Goal: Information Seeking & Learning: Learn about a topic

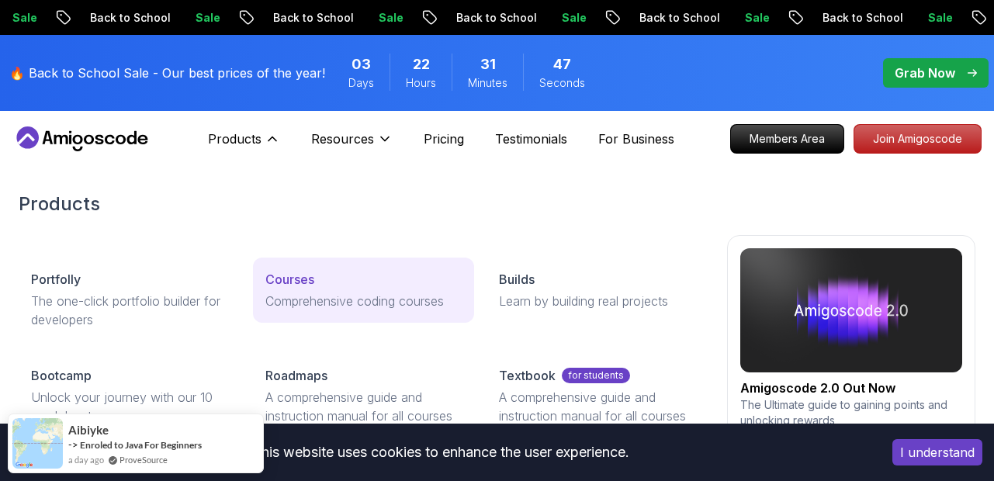
click at [299, 283] on p "Courses" at bounding box center [289, 279] width 49 height 19
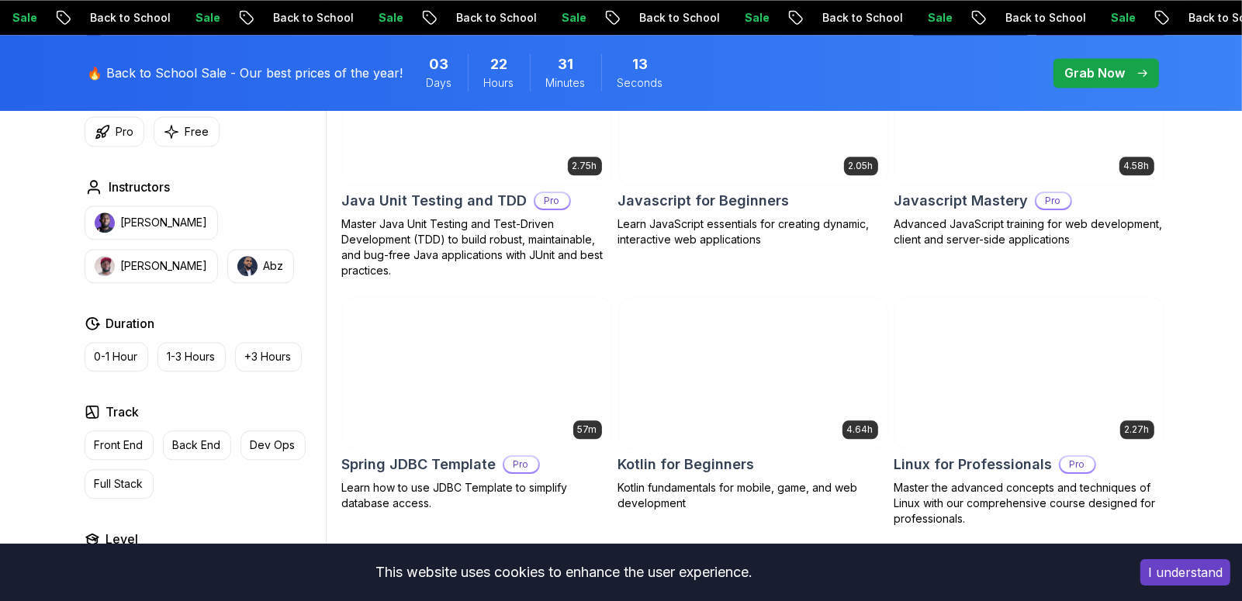
scroll to position [3039, 0]
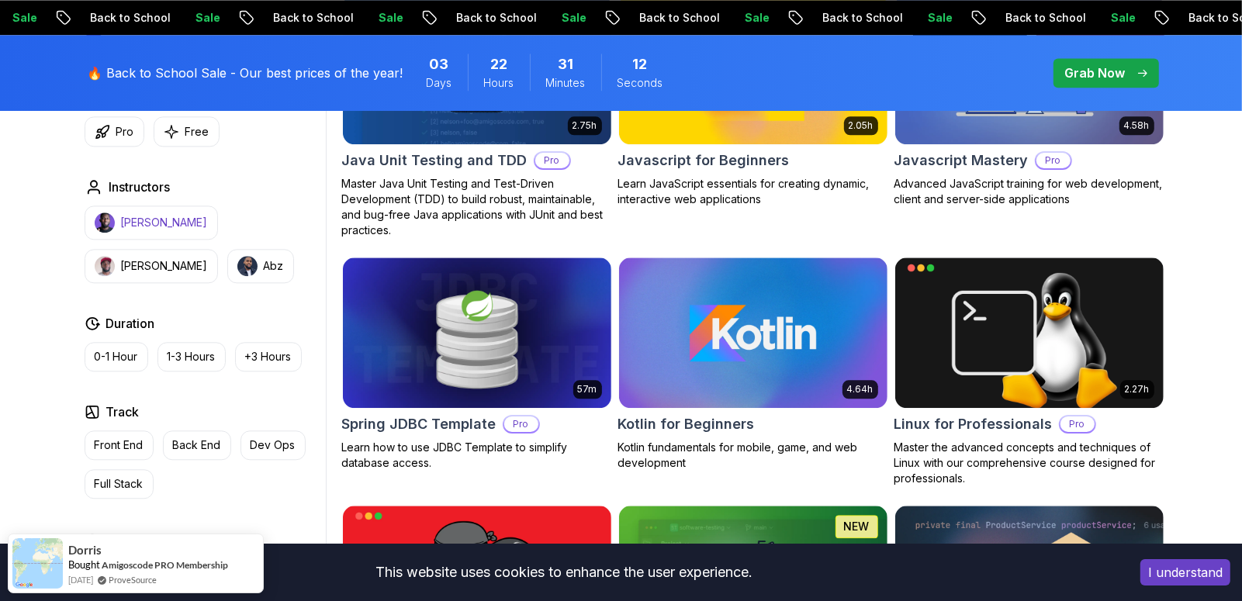
click at [161, 223] on p "[PERSON_NAME]" at bounding box center [164, 223] width 87 height 16
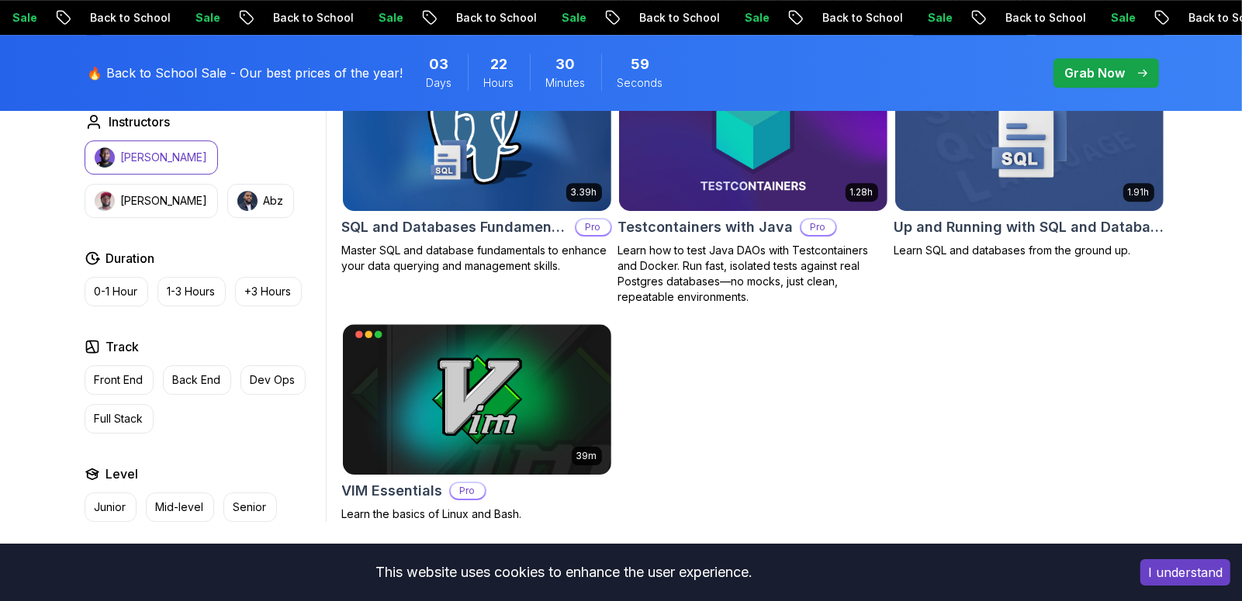
scroll to position [3970, 0]
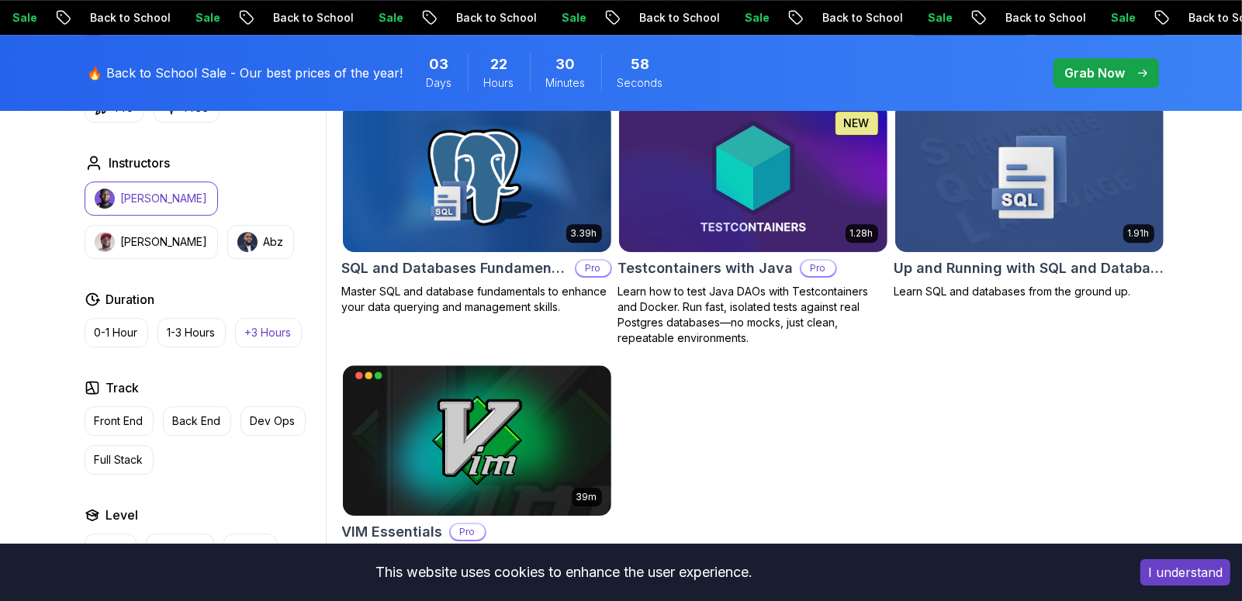
click at [257, 325] on p "+3 Hours" at bounding box center [268, 333] width 47 height 16
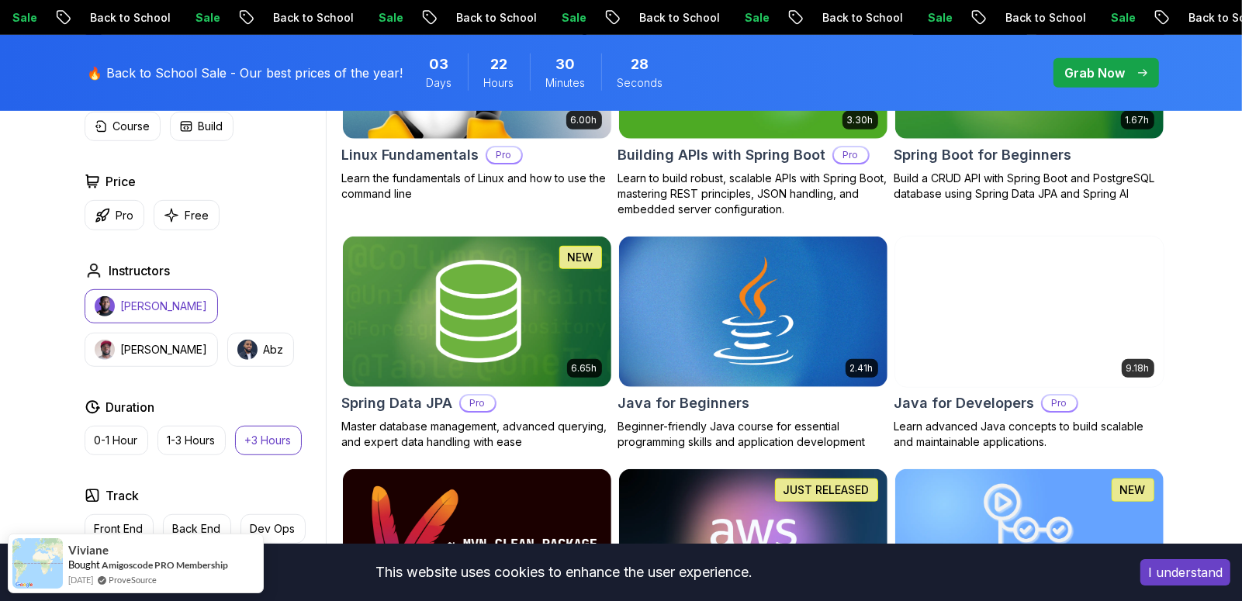
scroll to position [362, 0]
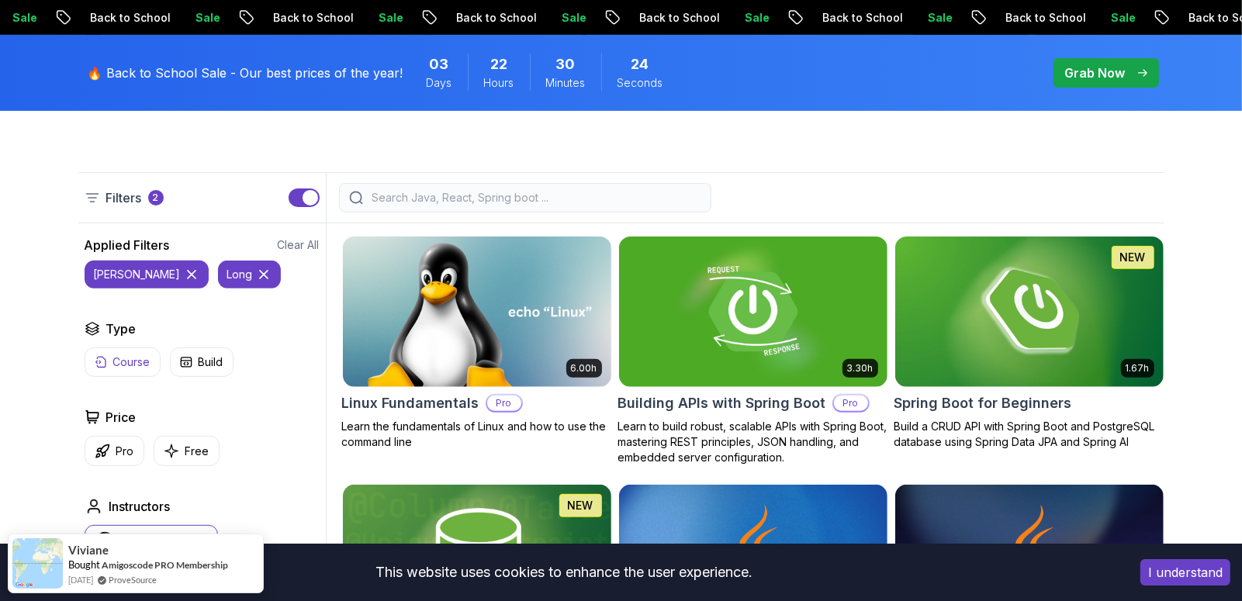
click at [140, 359] on p "Course" at bounding box center [131, 363] width 37 height 16
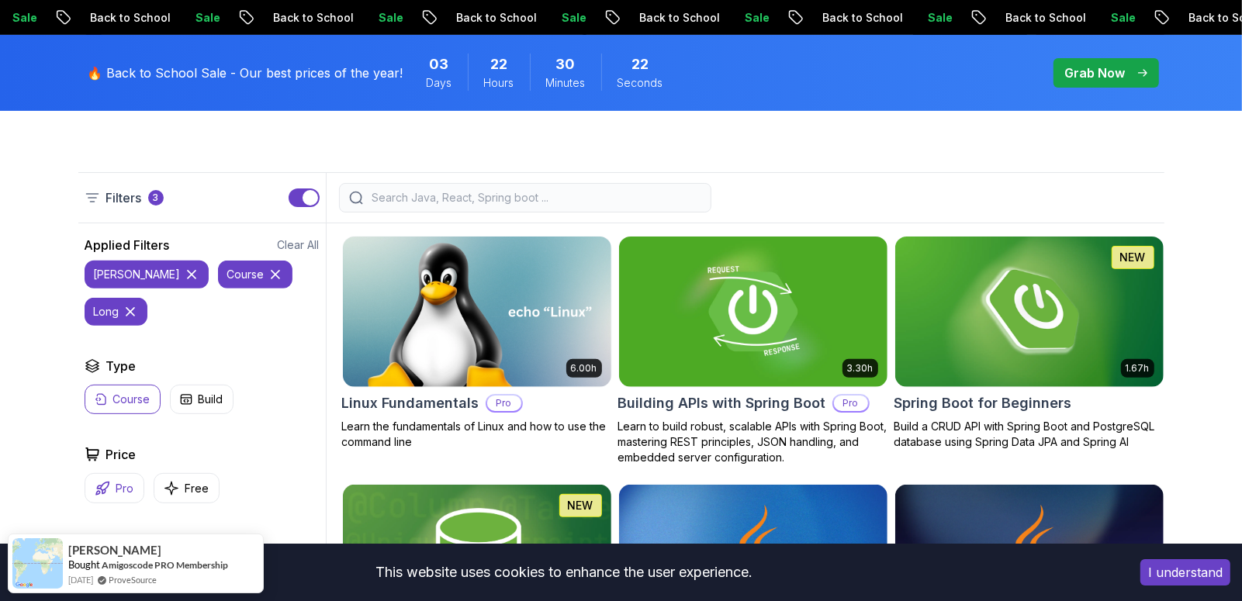
click at [126, 480] on p "Pro" at bounding box center [125, 489] width 18 height 16
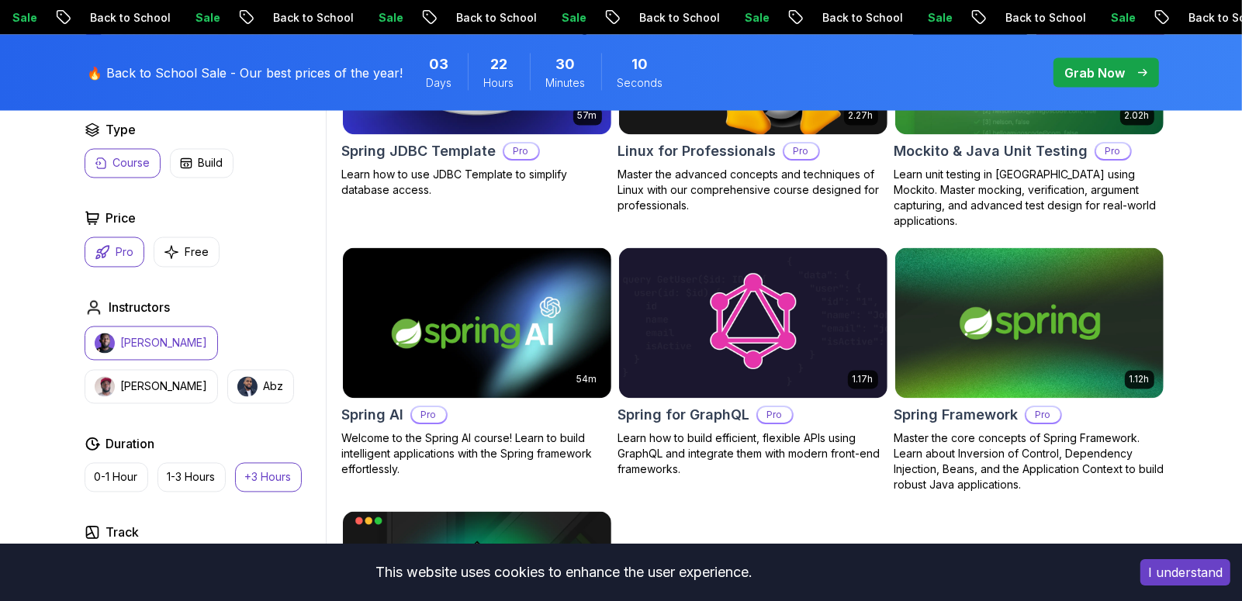
scroll to position [2341, 0]
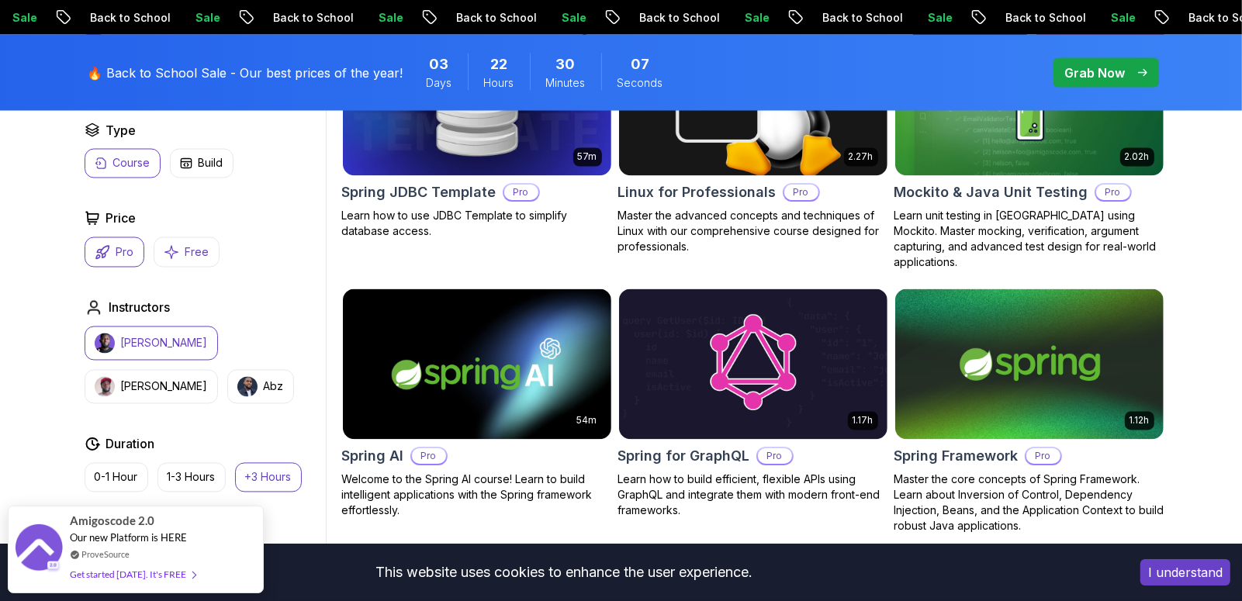
click at [179, 251] on button "Free" at bounding box center [187, 252] width 66 height 30
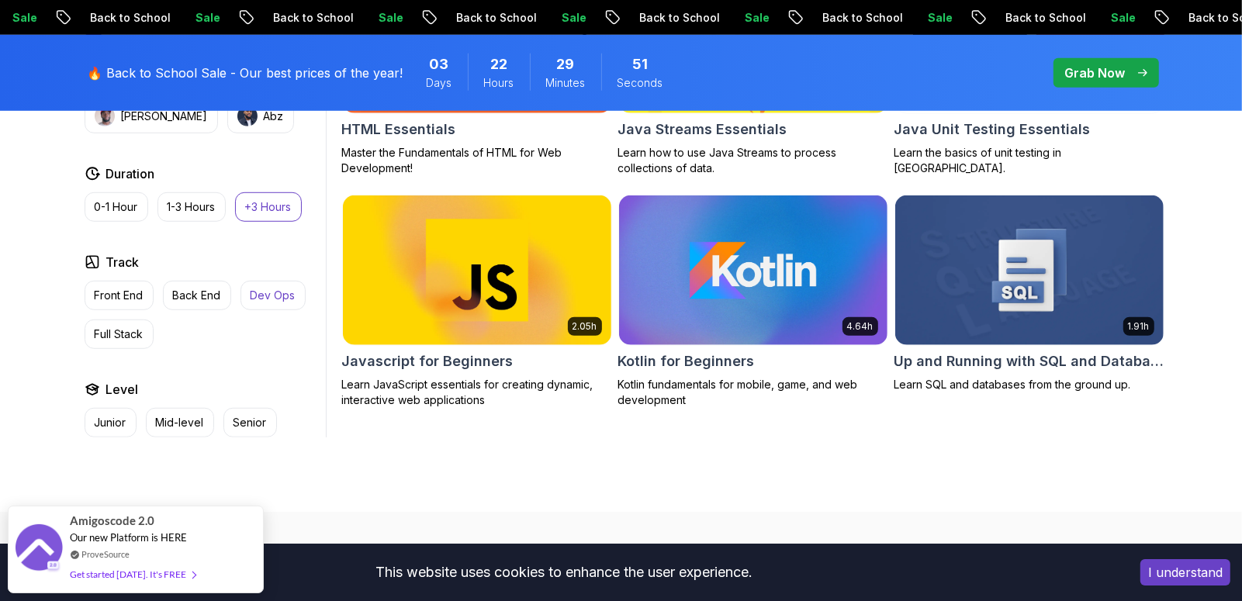
scroll to position [828, 0]
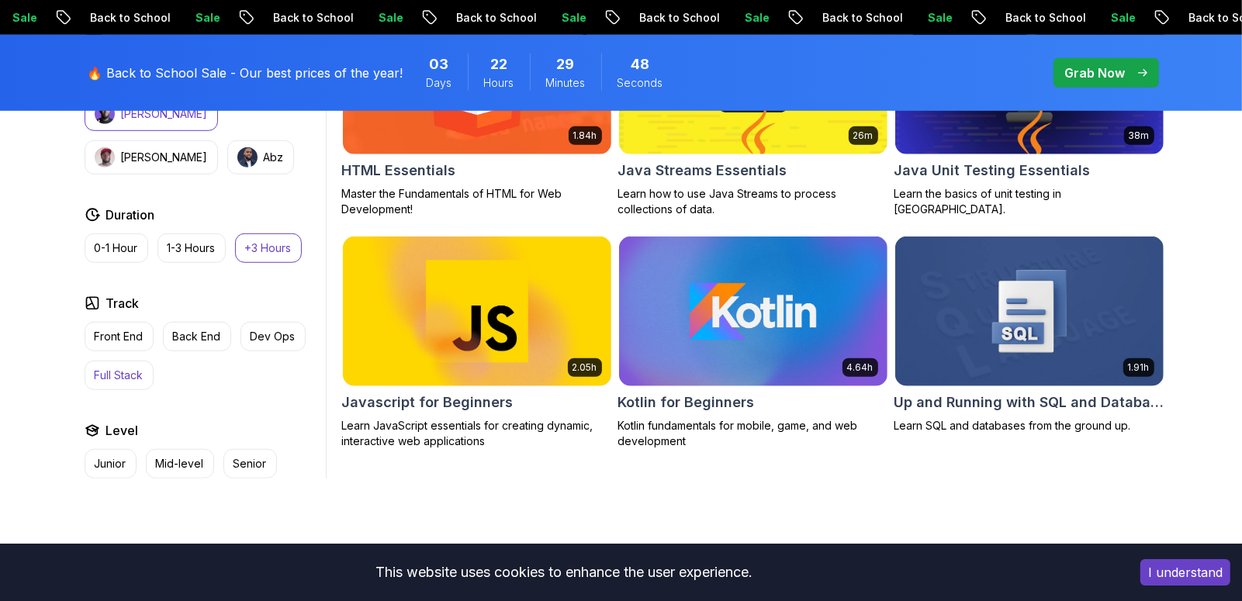
click at [134, 378] on p "Full Stack" at bounding box center [119, 376] width 49 height 16
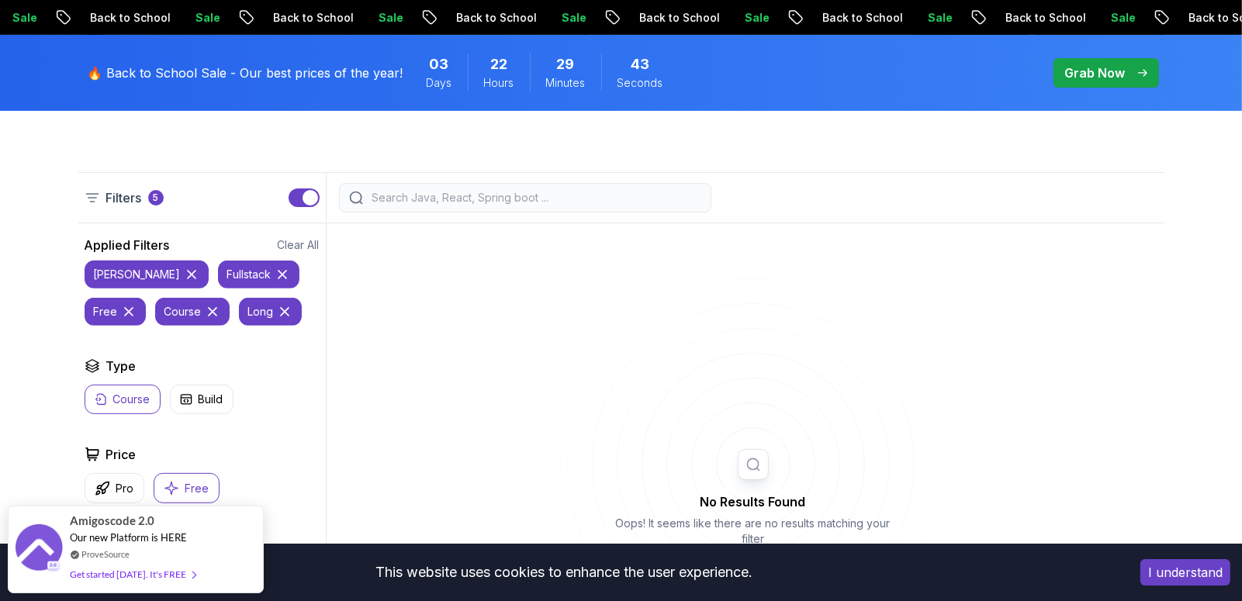
scroll to position [246, 0]
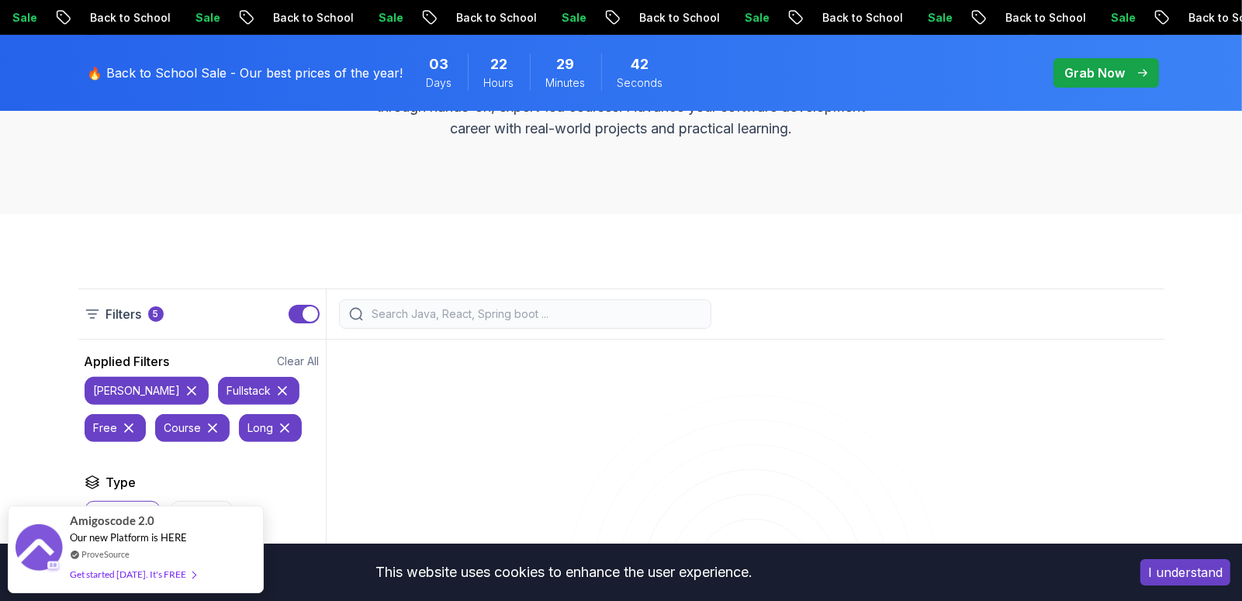
click at [137, 420] on icon at bounding box center [129, 428] width 16 height 16
click at [210, 424] on icon at bounding box center [214, 428] width 8 height 8
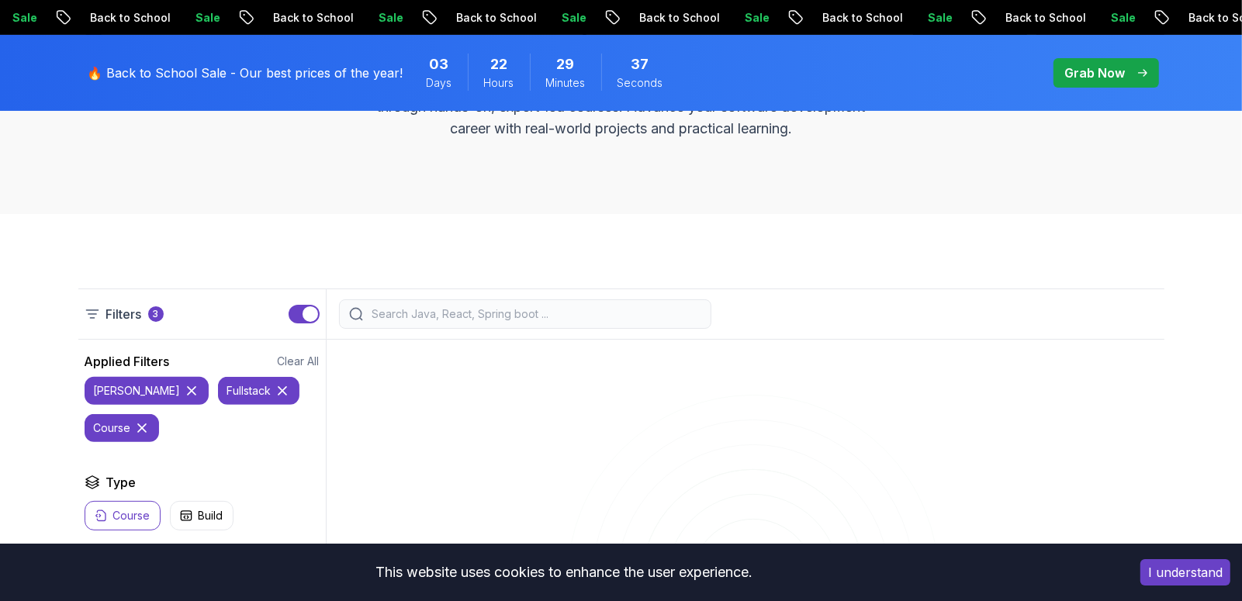
click at [184, 385] on icon at bounding box center [192, 391] width 16 height 16
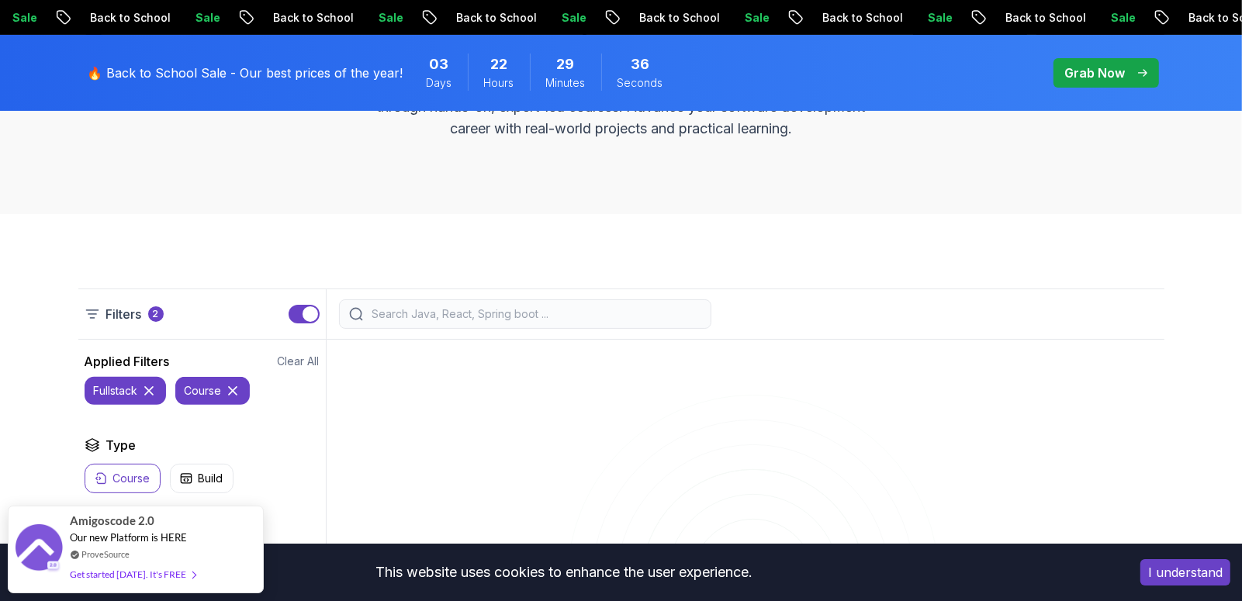
click at [147, 390] on icon at bounding box center [149, 391] width 16 height 16
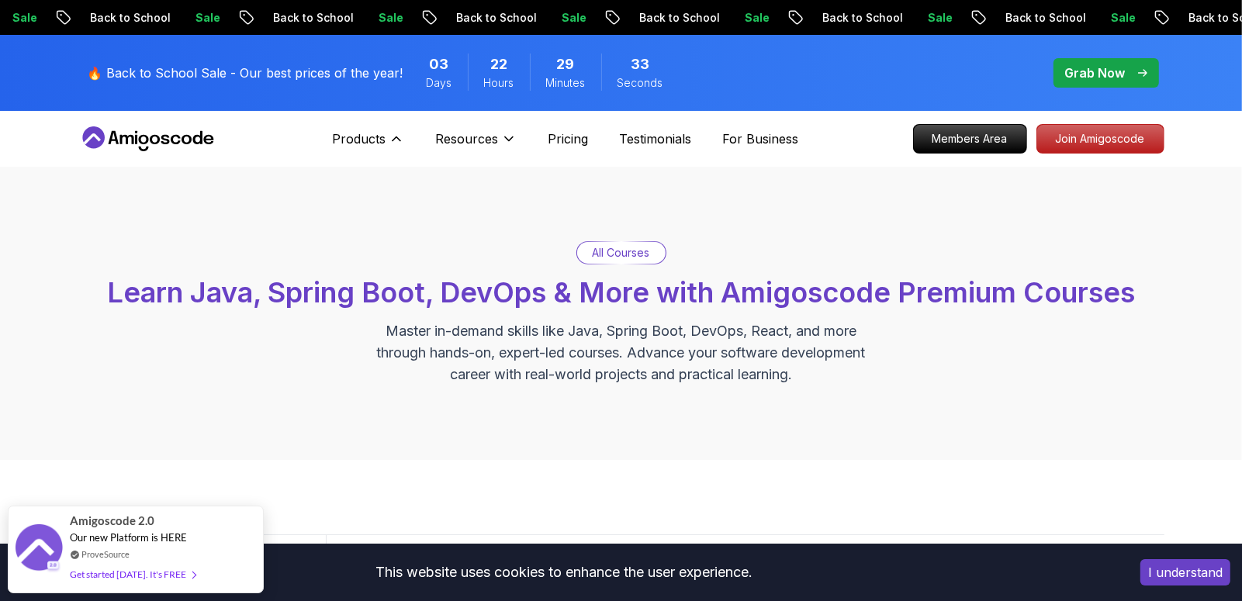
click at [407, 134] on div "Products Products Portfolly The one-click portfolio builder for developers Cour…" at bounding box center [424, 138] width 185 height 31
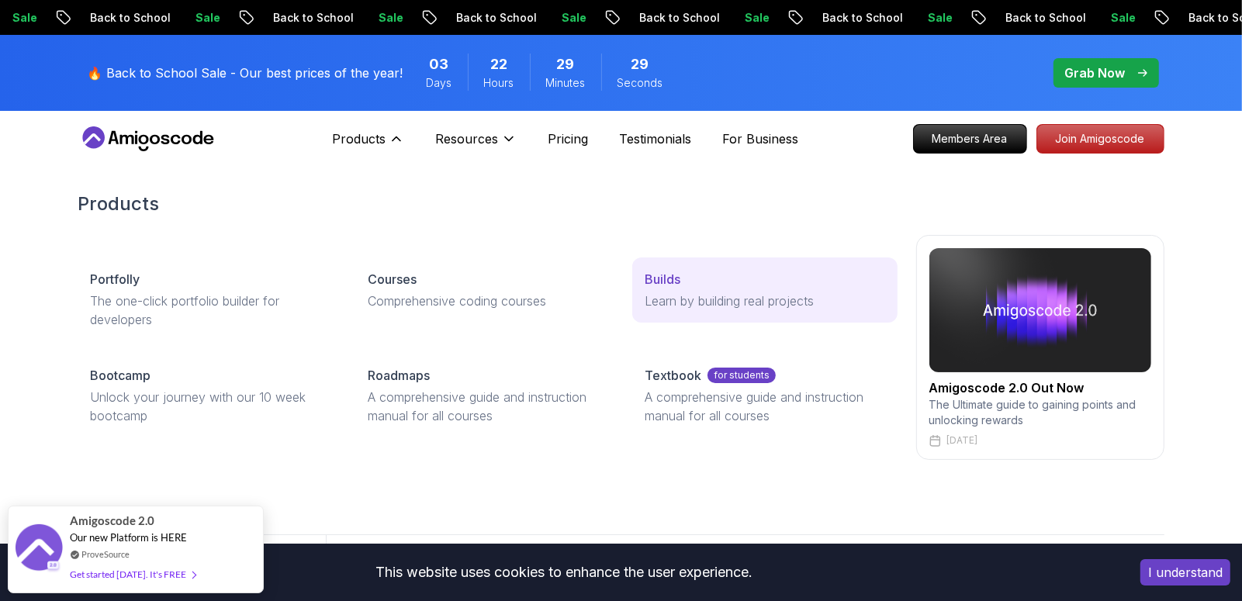
click at [661, 278] on p "Builds" at bounding box center [663, 279] width 36 height 19
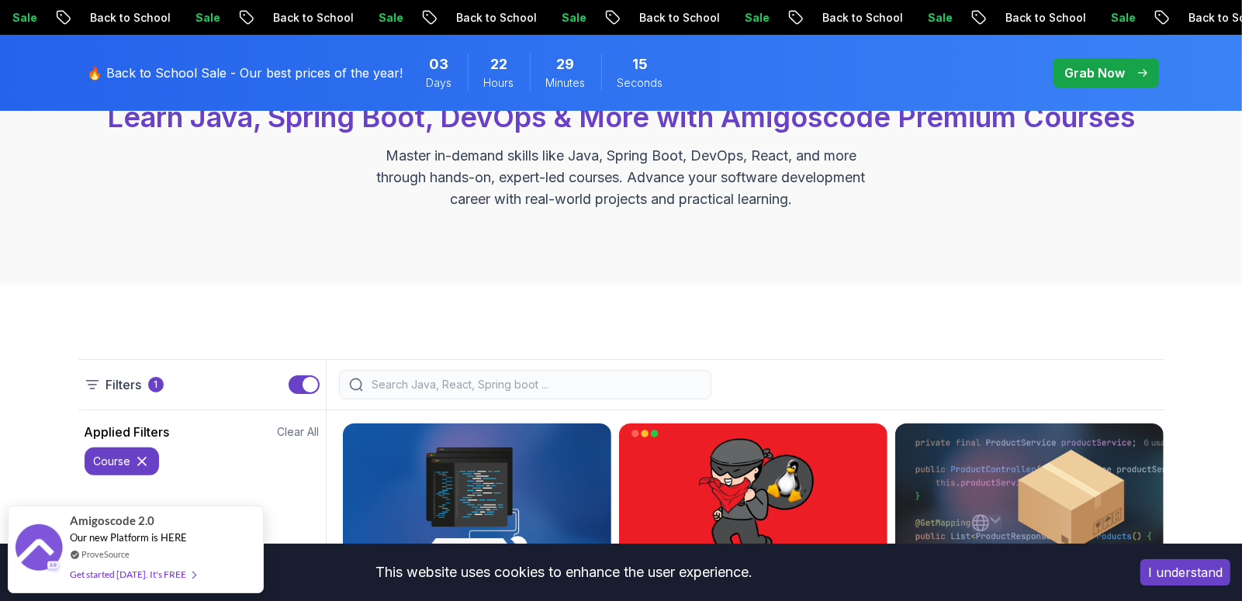
scroll to position [233, 0]
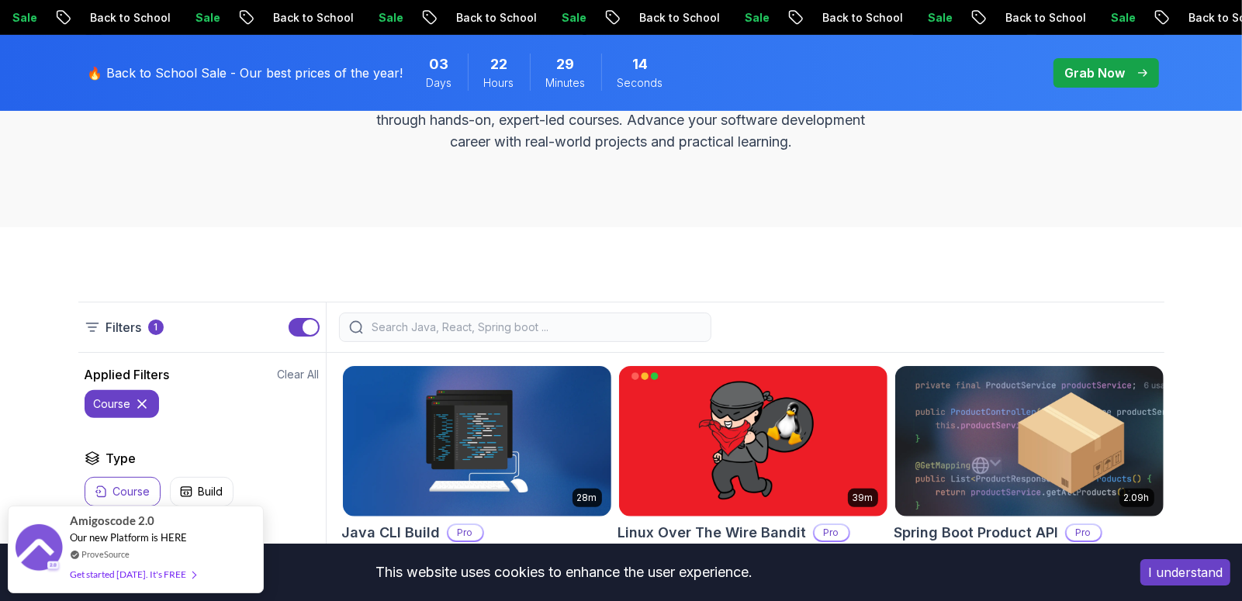
click at [136, 404] on icon at bounding box center [142, 404] width 16 height 16
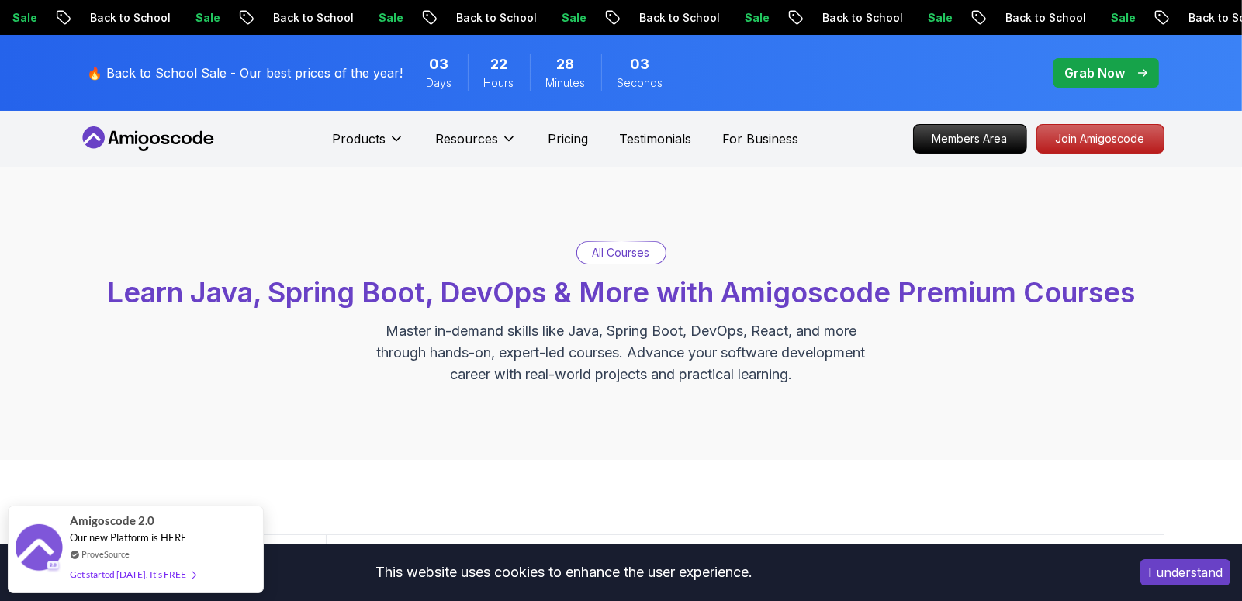
click at [613, 258] on p "All Courses" at bounding box center [621, 253] width 57 height 16
click at [614, 257] on p "All Courses" at bounding box center [621, 253] width 57 height 16
click at [614, 310] on div "All Courses Learn Java, Spring Boot, DevOps & More with Amigoscode Premium Cour…" at bounding box center [621, 313] width 1086 height 144
click at [605, 327] on p "Master in-demand skills like Java, Spring Boot, DevOps, React, and more through…" at bounding box center [621, 352] width 521 height 65
click at [536, 359] on p "Master in-demand skills like Java, Spring Boot, DevOps, React, and more through…" at bounding box center [621, 352] width 521 height 65
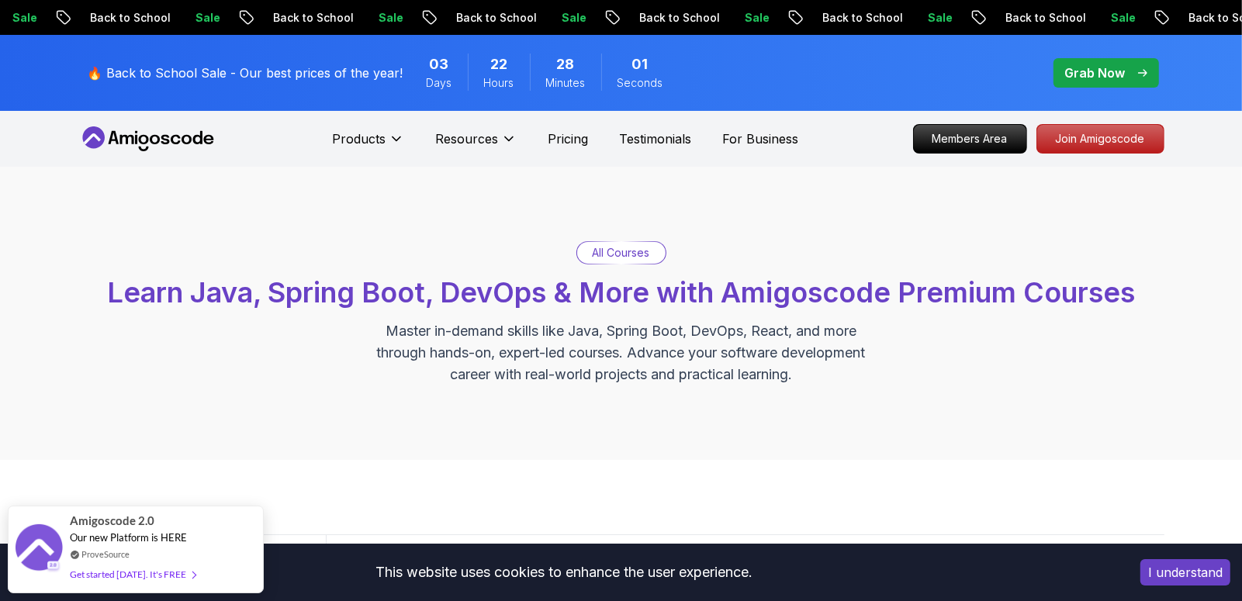
click at [650, 358] on p "Master in-demand skills like Java, Spring Boot, DevOps, React, and more through…" at bounding box center [621, 352] width 521 height 65
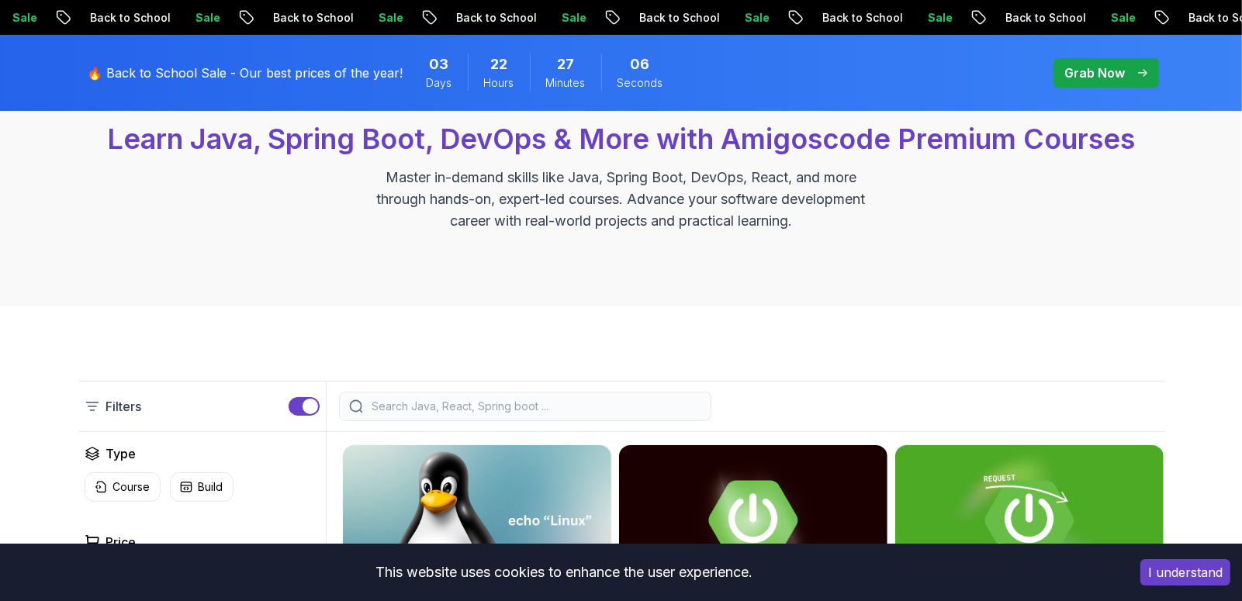
scroll to position [349, 0]
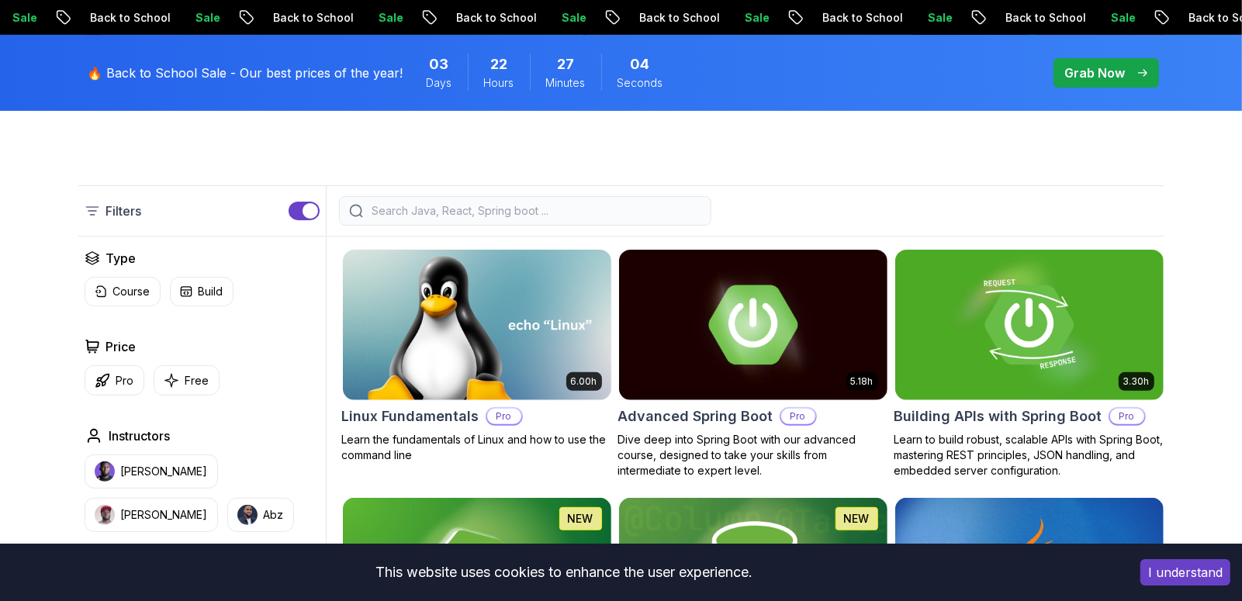
click at [296, 212] on button "button" at bounding box center [304, 211] width 31 height 19
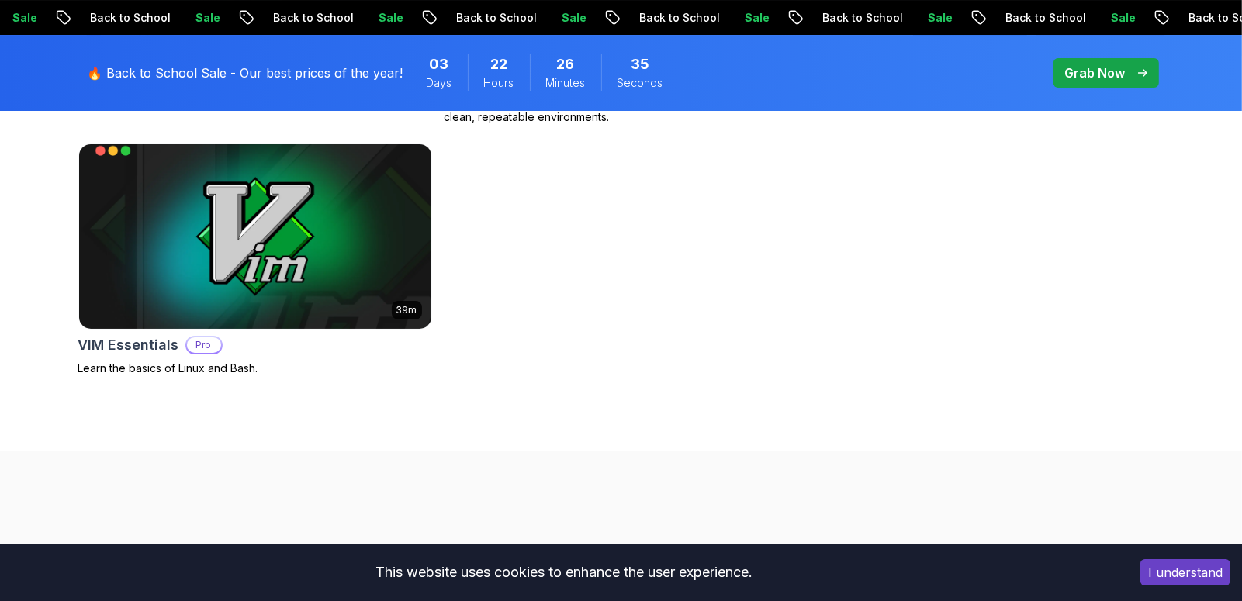
scroll to position [5004, 0]
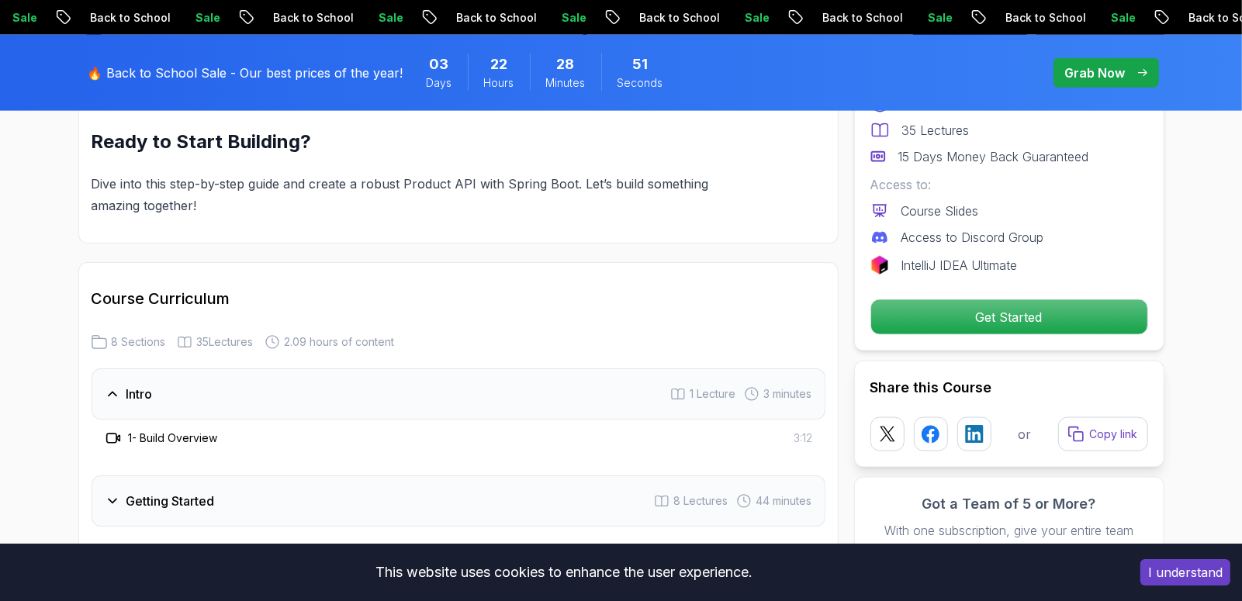
scroll to position [1978, 0]
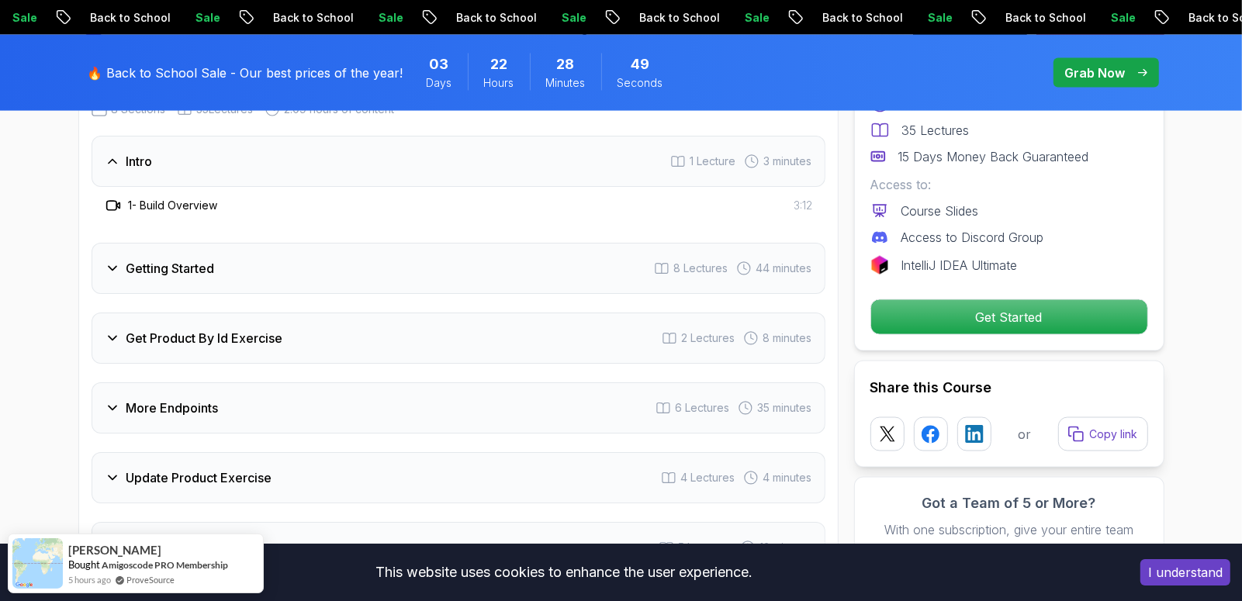
click at [326, 319] on div "Get Product By Id Exercise 2 Lectures 8 minutes" at bounding box center [459, 338] width 734 height 51
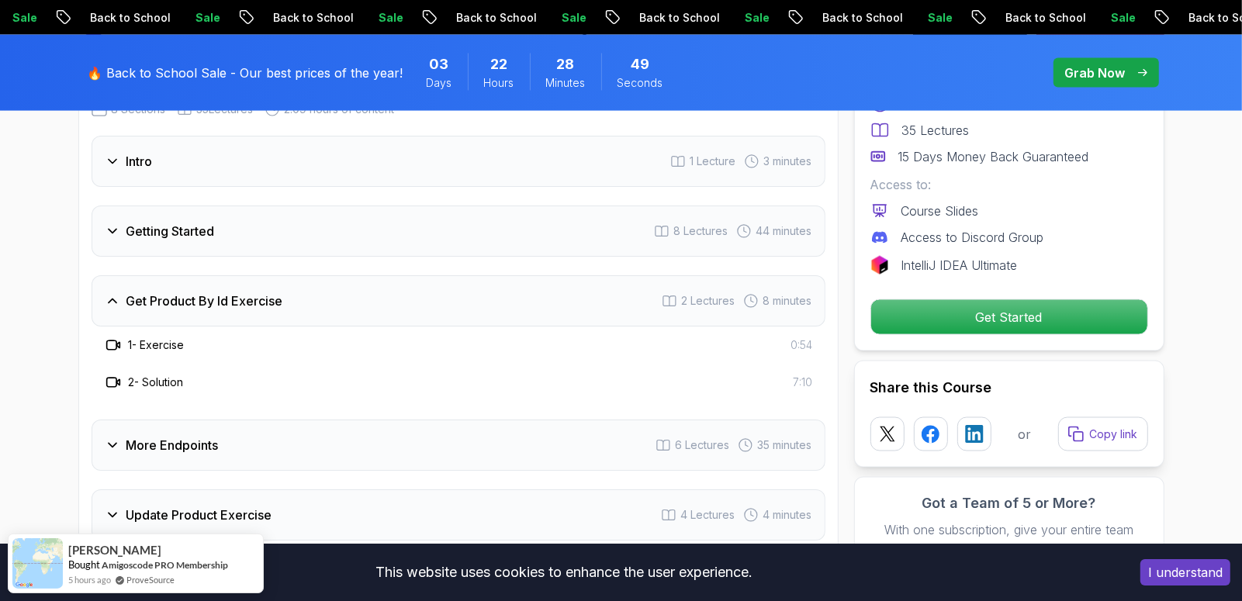
click at [317, 275] on div "Get Product By Id Exercise 2 Lectures 8 minutes" at bounding box center [459, 300] width 734 height 51
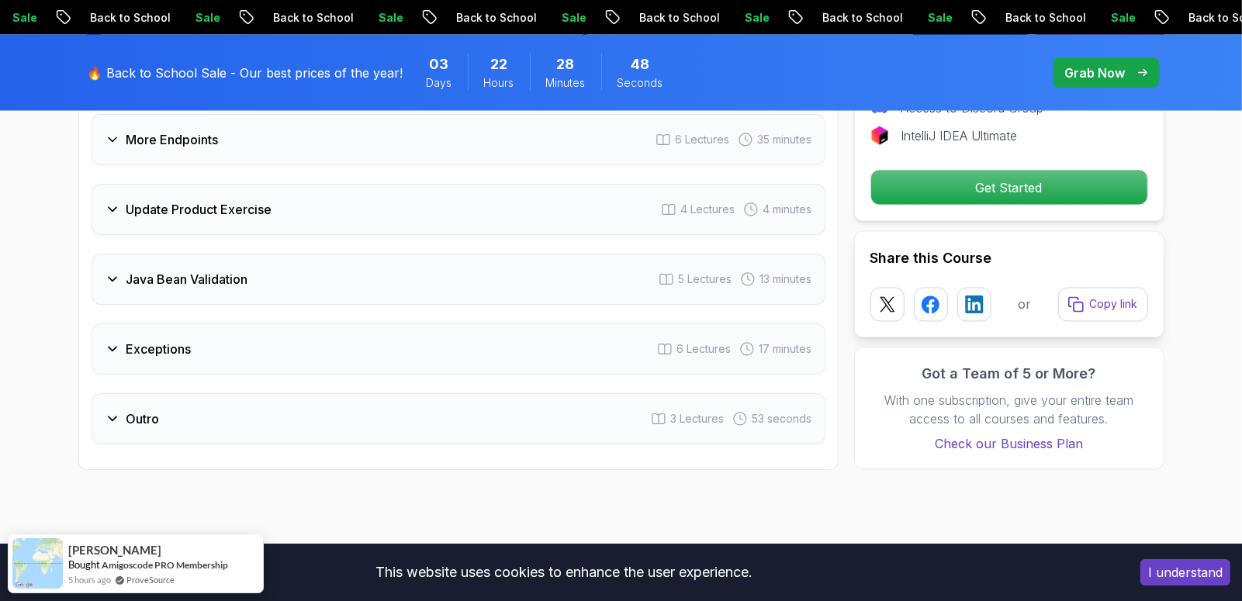
scroll to position [2211, 0]
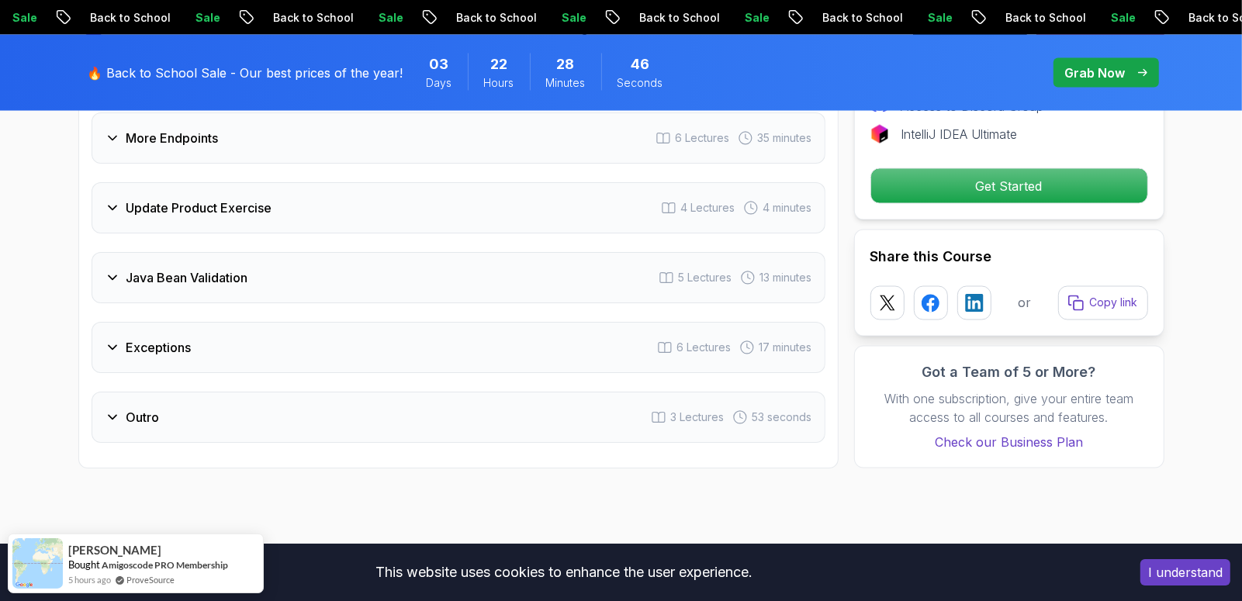
click at [202, 272] on div "Java Bean Validation 5 Lectures 13 minutes" at bounding box center [459, 277] width 734 height 51
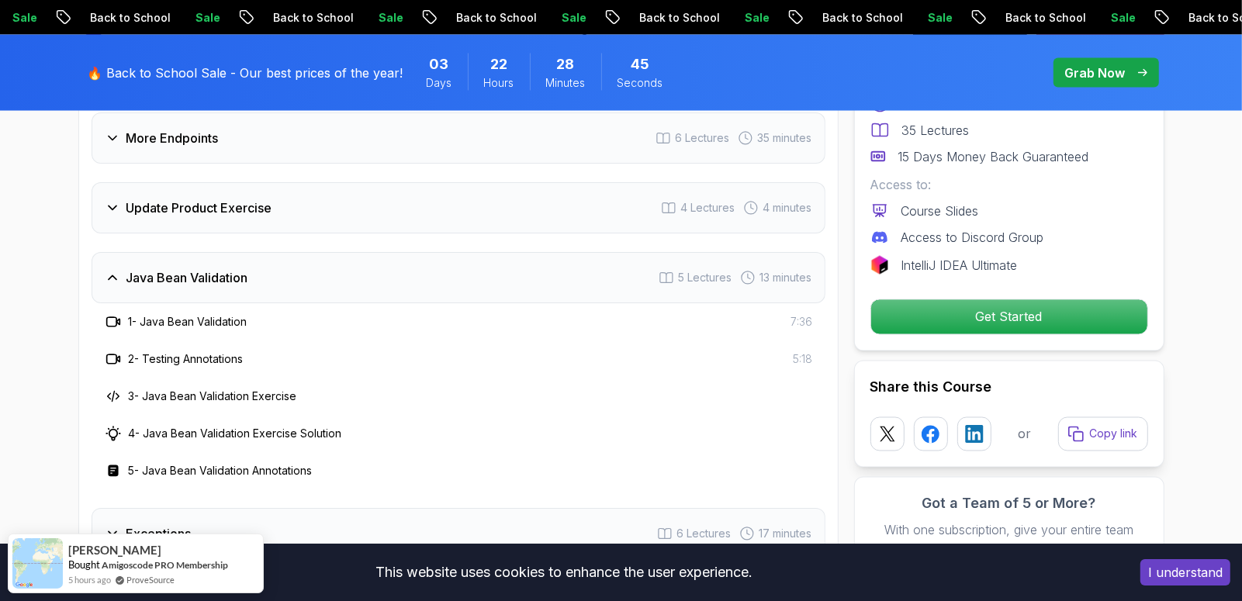
click at [204, 272] on div "Java Bean Validation 5 Lectures 13 minutes" at bounding box center [459, 277] width 734 height 51
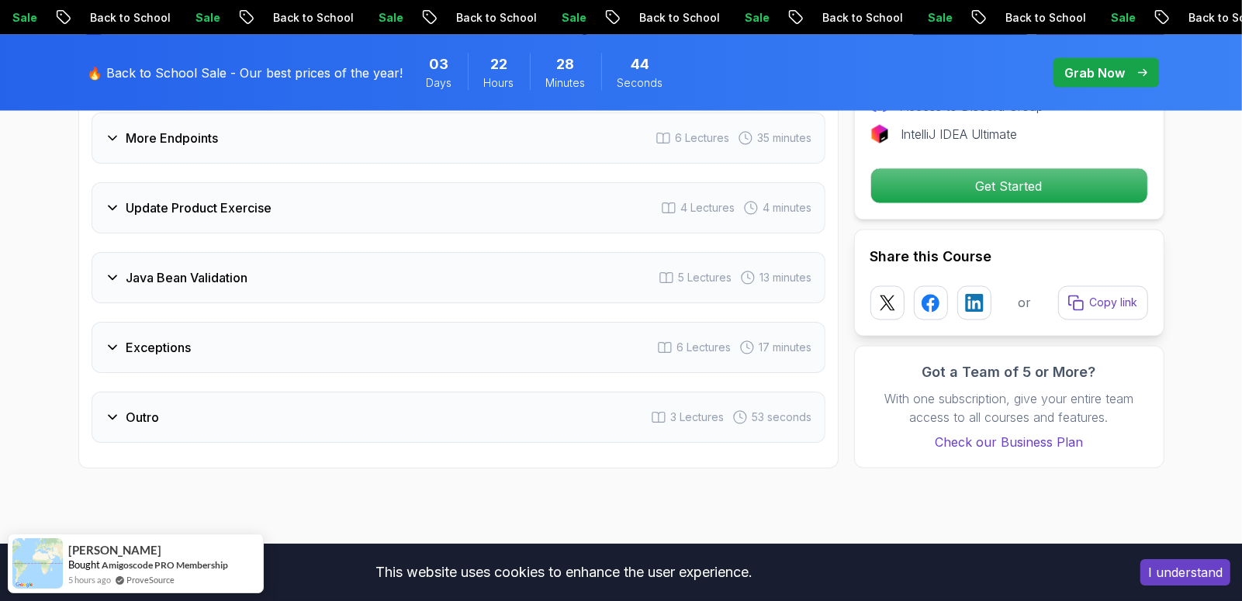
click at [176, 338] on h3 "Exceptions" at bounding box center [158, 347] width 65 height 19
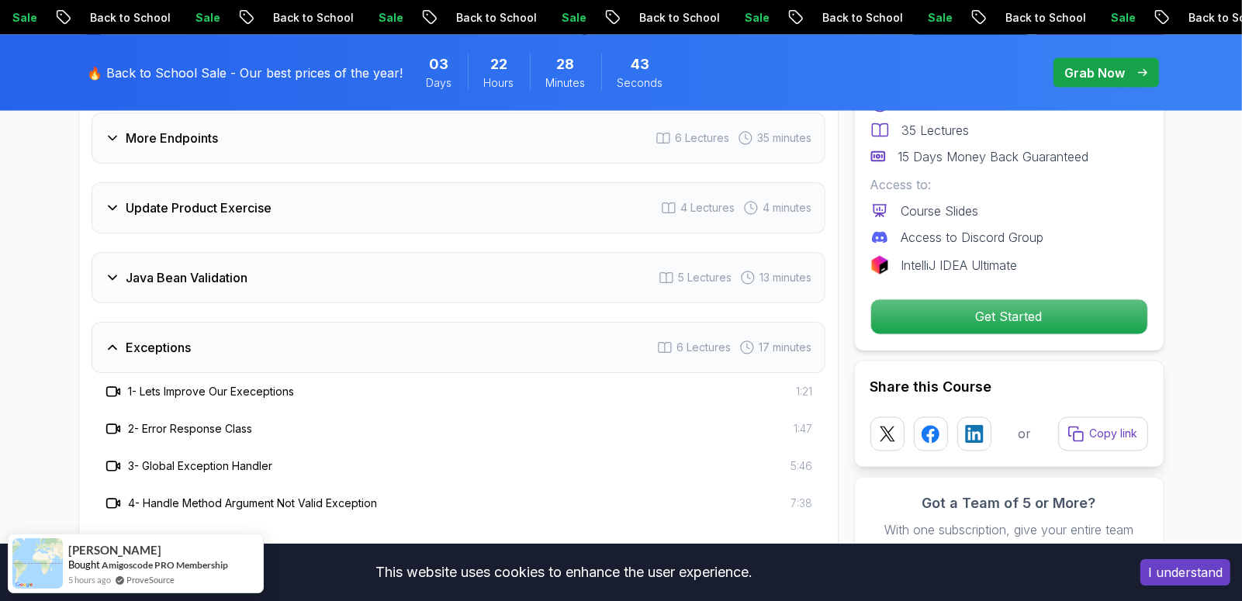
click at [176, 338] on h3 "Exceptions" at bounding box center [158, 347] width 65 height 19
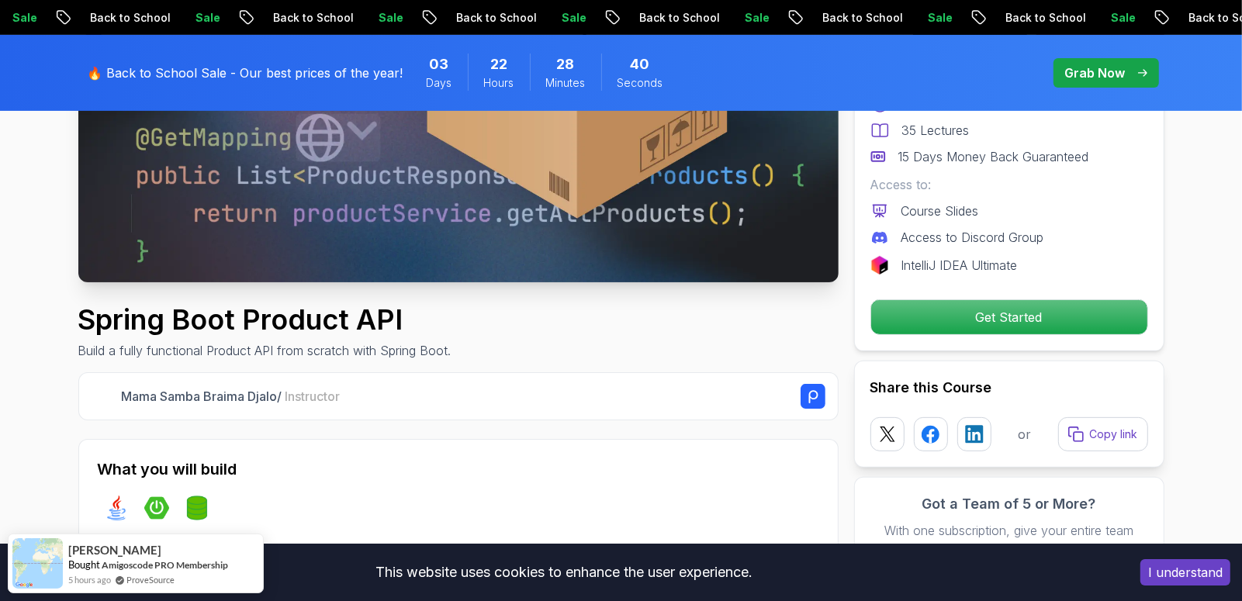
scroll to position [0, 0]
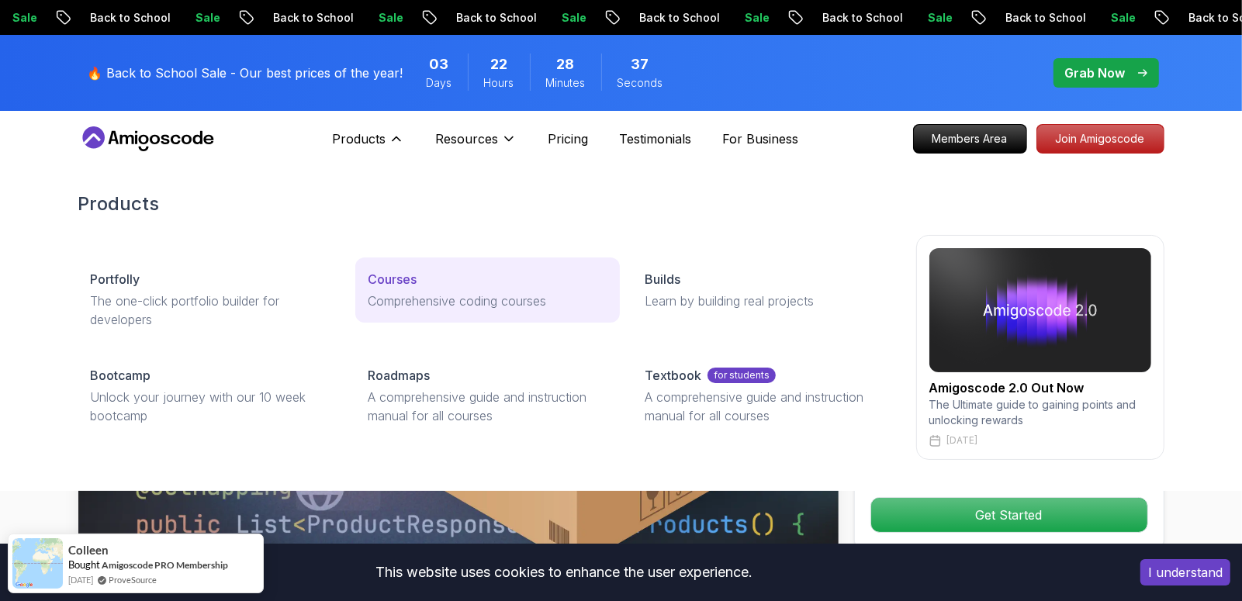
click at [424, 289] on link "Courses Comprehensive coding courses" at bounding box center [487, 290] width 265 height 65
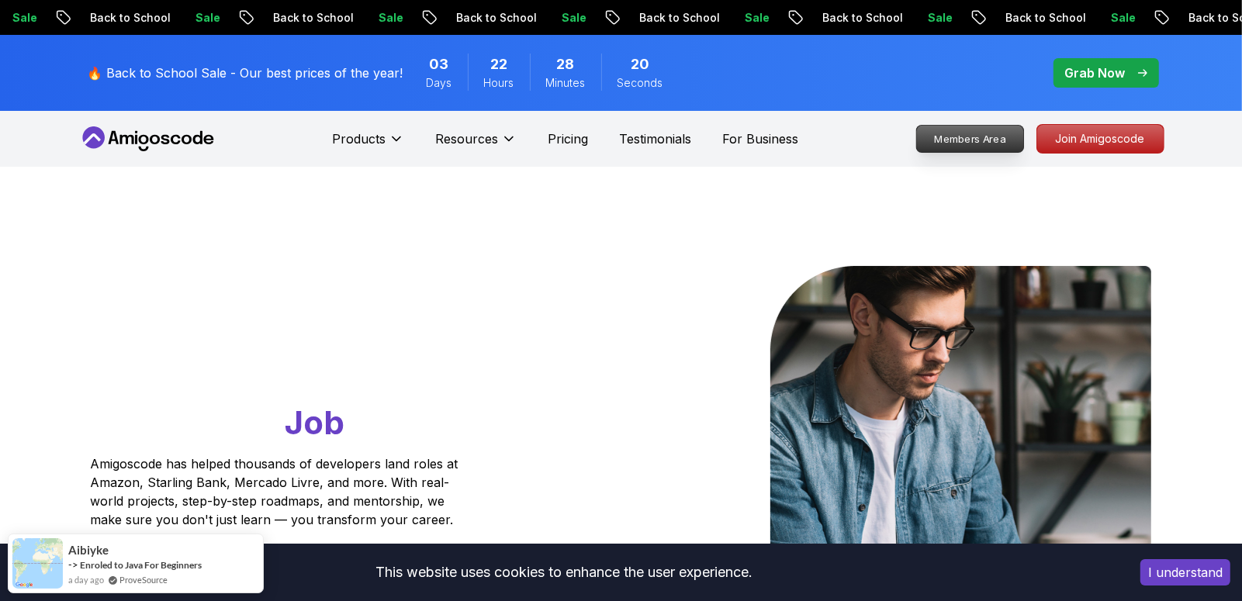
click at [994, 142] on p "Members Area" at bounding box center [969, 139] width 107 height 26
